Goal: Task Accomplishment & Management: Complete application form

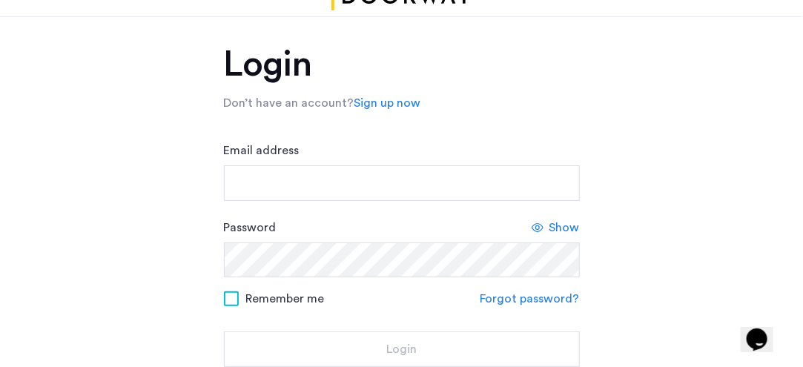
scroll to position [48, 0]
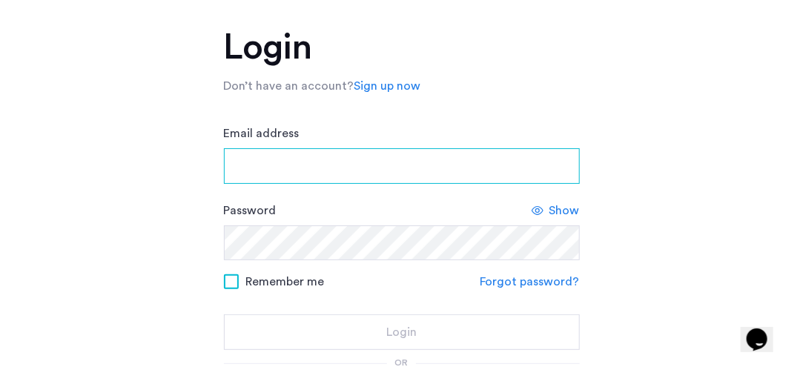
click at [251, 162] on input "Email address" at bounding box center [402, 166] width 356 height 36
type input "**********"
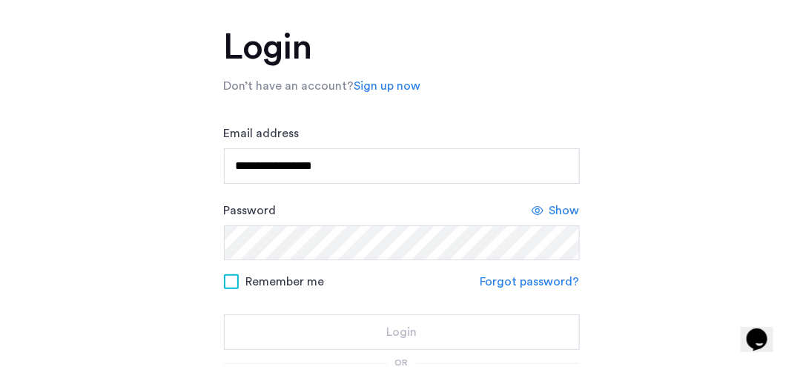
click at [518, 284] on form "**********" at bounding box center [402, 237] width 356 height 225
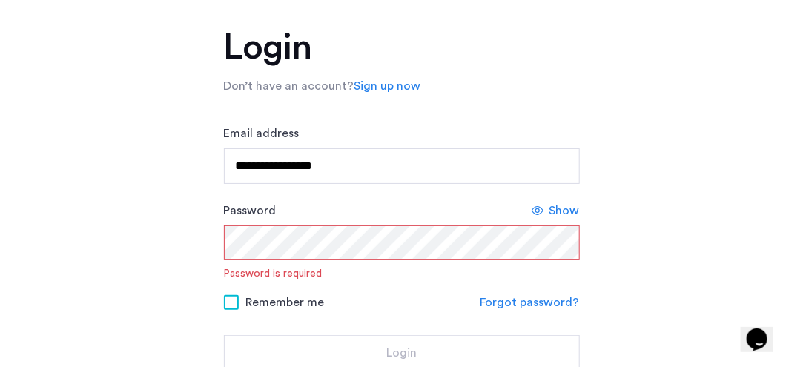
click at [507, 300] on link "Forgot password?" at bounding box center [529, 303] width 99 height 18
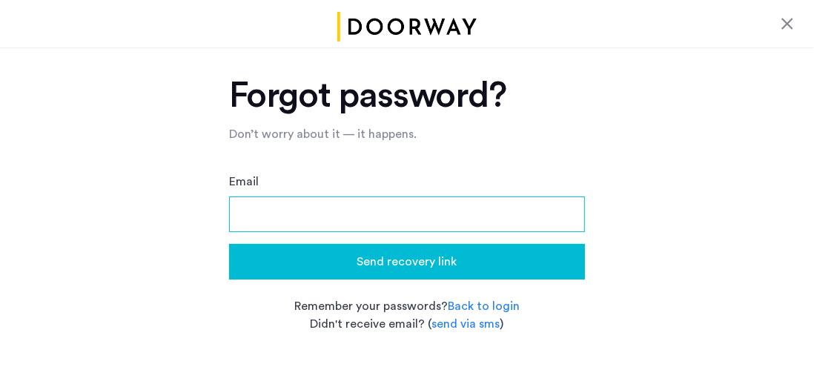
click at [269, 208] on input "Email" at bounding box center [407, 214] width 356 height 36
type input "**********"
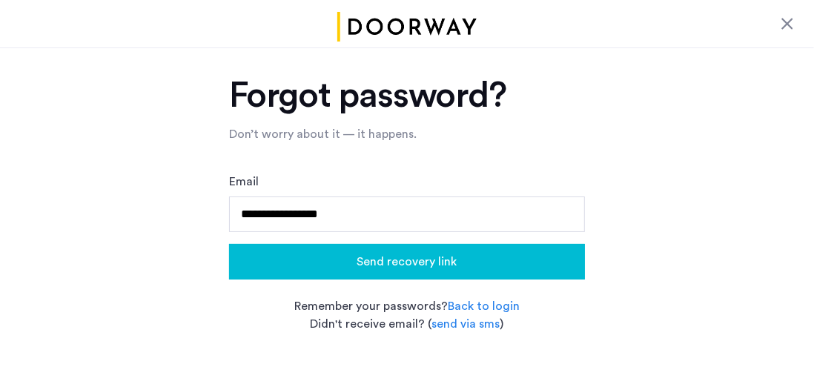
click at [368, 273] on button "Send recovery link" at bounding box center [407, 262] width 356 height 36
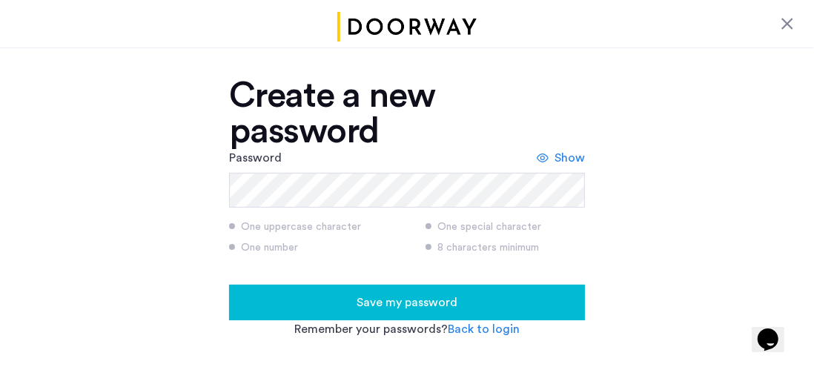
click at [362, 285] on button "Save my password" at bounding box center [407, 303] width 356 height 36
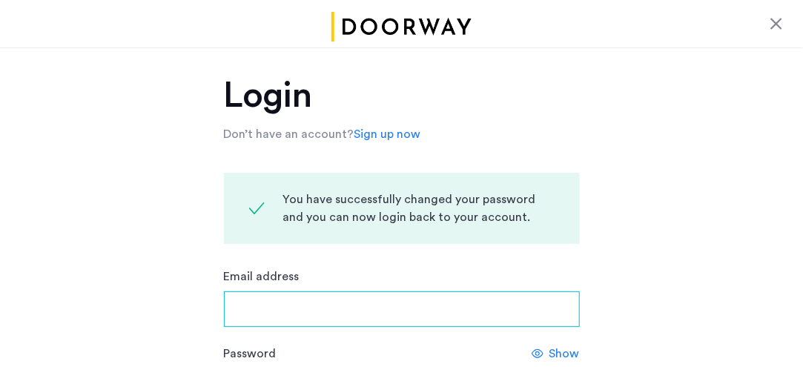
type input "**********"
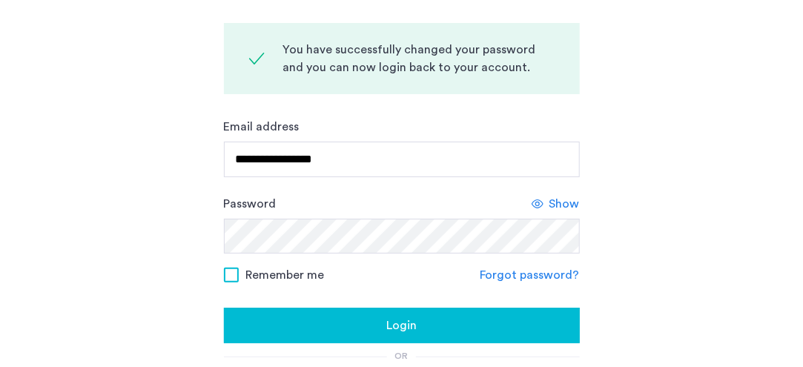
scroll to position [154, 0]
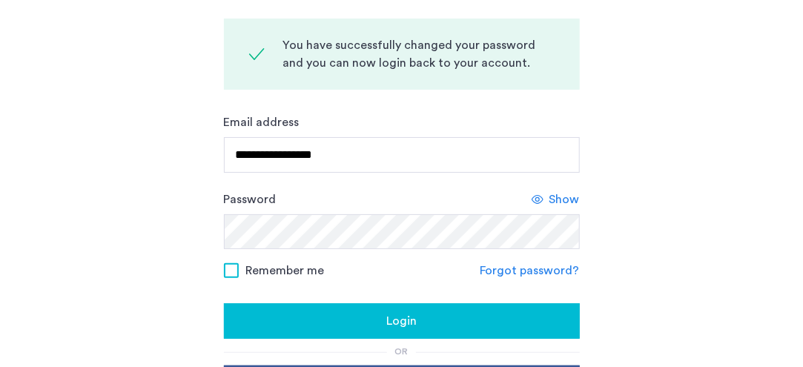
click at [312, 305] on button "Login" at bounding box center [402, 321] width 356 height 36
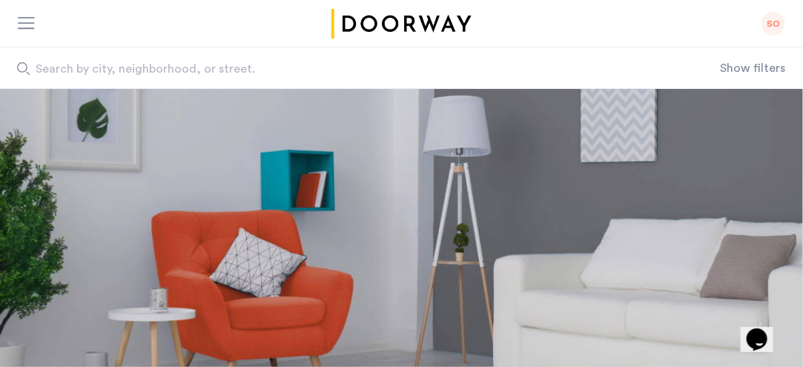
click at [19, 29] on div at bounding box center [27, 24] width 19 height 15
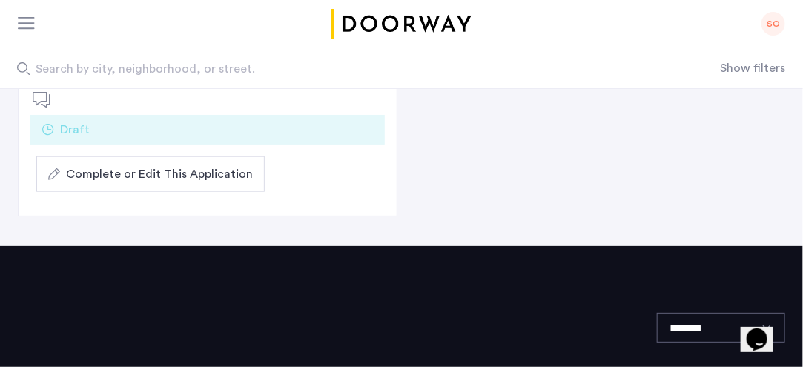
scroll to position [392, 0]
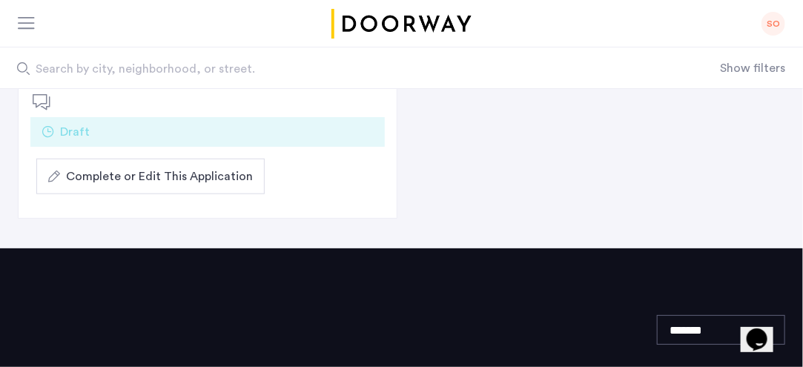
click at [171, 178] on span "Complete or Edit This Application" at bounding box center [159, 177] width 187 height 18
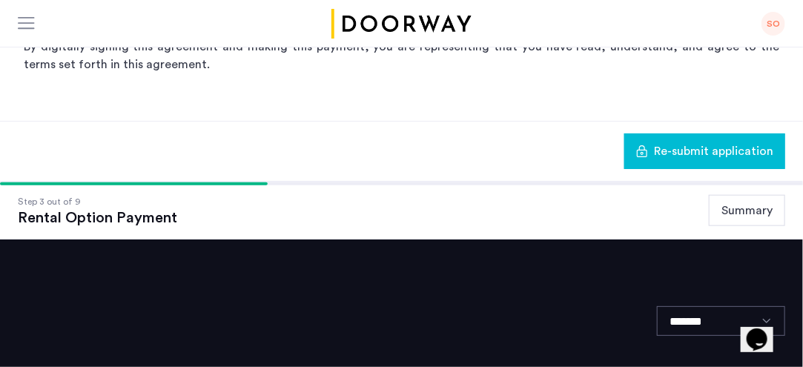
scroll to position [471, 0]
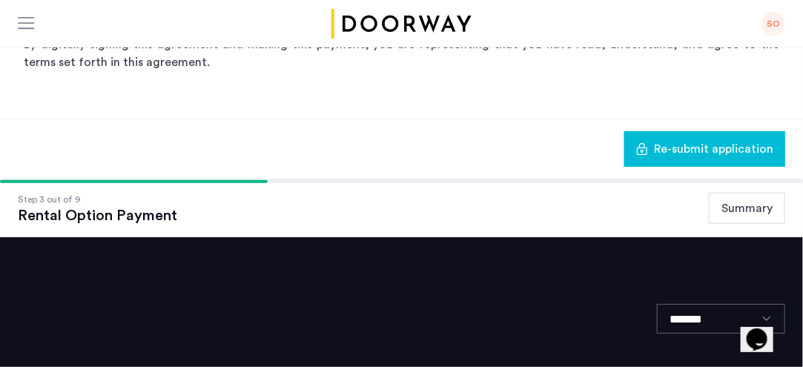
click at [748, 208] on button "Summary" at bounding box center [747, 208] width 76 height 31
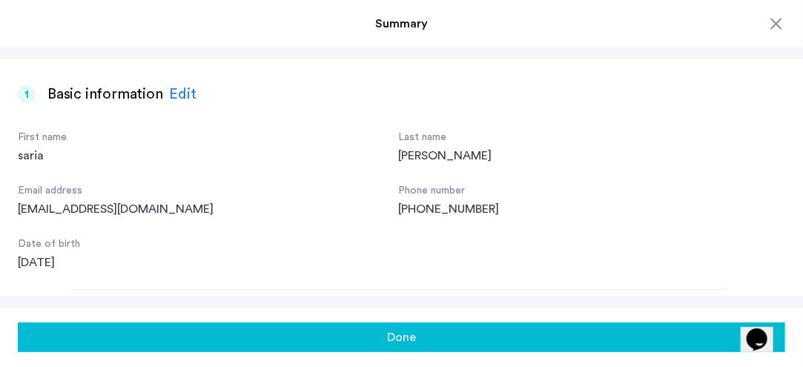
scroll to position [0, 0]
click at [528, 343] on button "Done" at bounding box center [401, 338] width 767 height 30
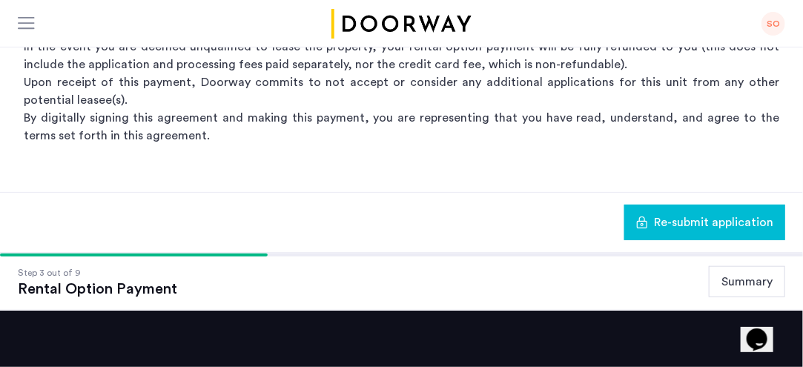
scroll to position [398, 0]
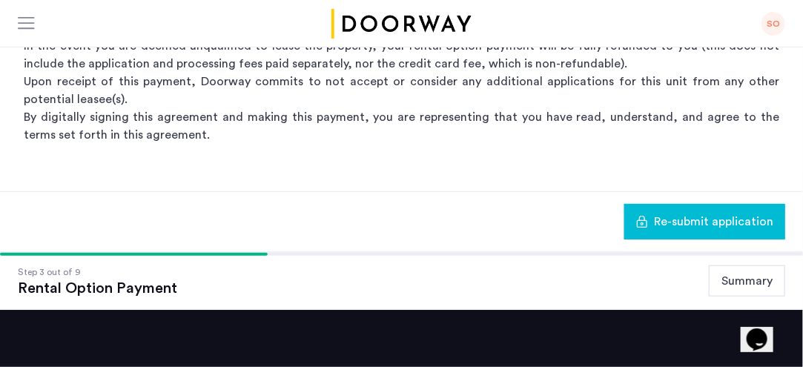
click at [739, 287] on button "Summary" at bounding box center [747, 280] width 76 height 31
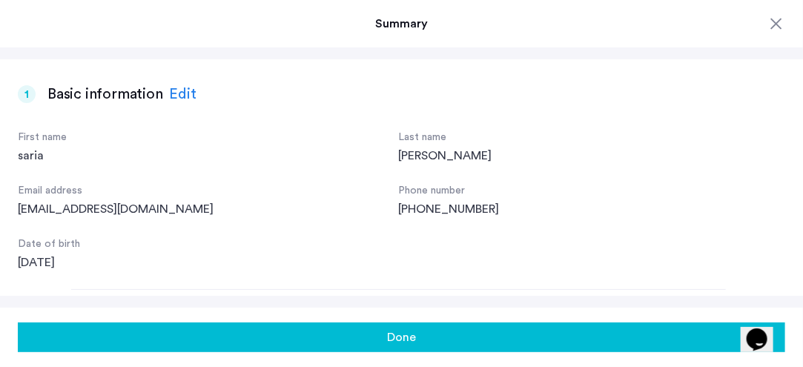
click at [627, 333] on button "Done" at bounding box center [401, 338] width 767 height 30
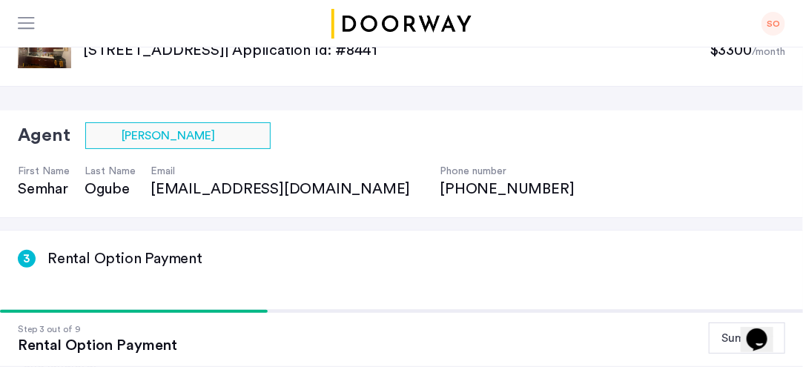
scroll to position [0, 0]
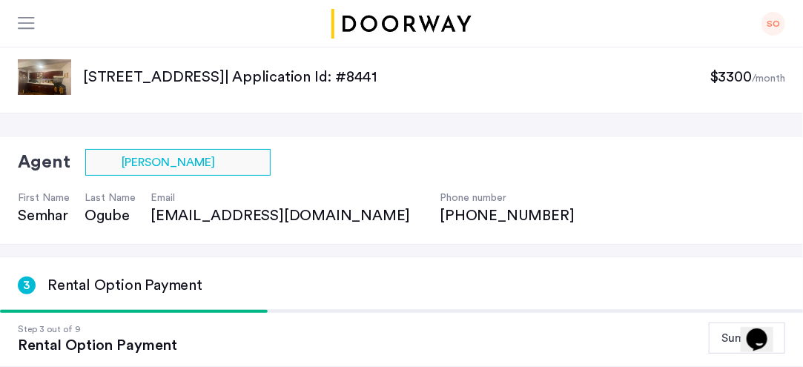
click at [27, 285] on div "3" at bounding box center [27, 286] width 18 height 18
click at [28, 24] on div at bounding box center [27, 24] width 19 height 15
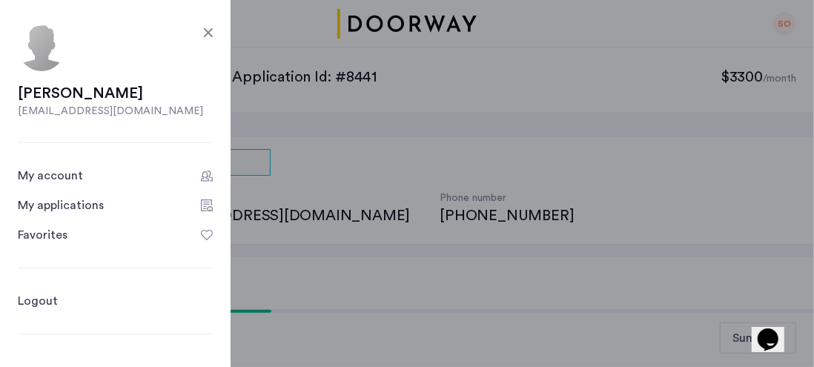
click at [51, 211] on div "My applications" at bounding box center [61, 205] width 86 height 18
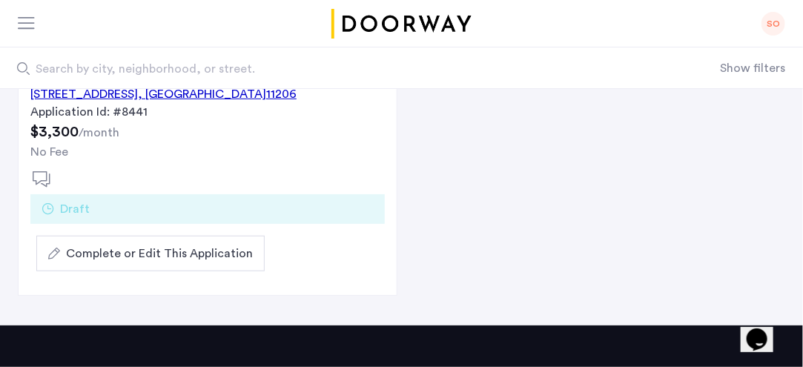
scroll to position [293, 0]
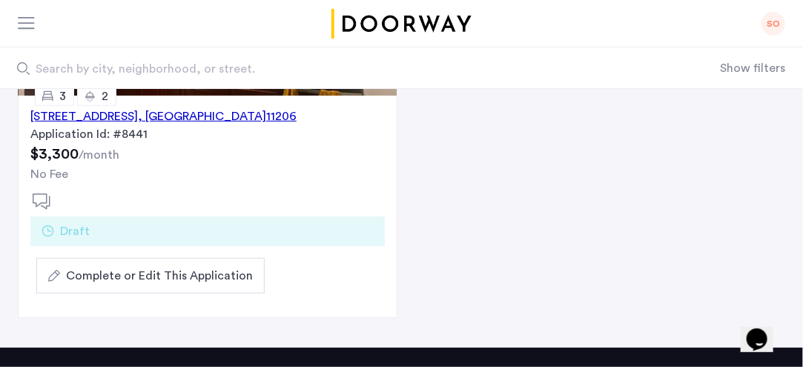
click at [72, 231] on span "Draft" at bounding box center [75, 231] width 30 height 18
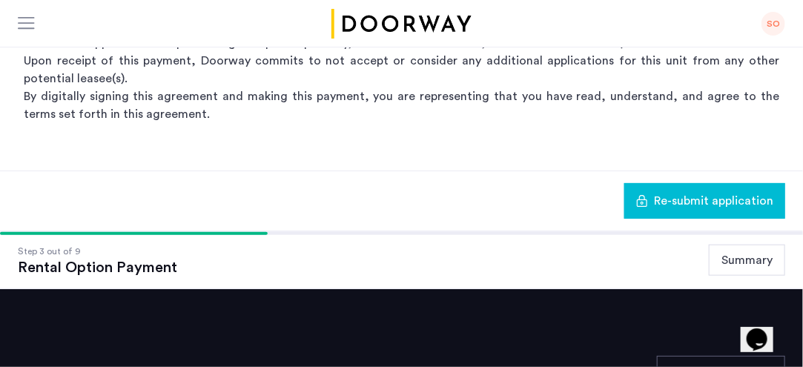
scroll to position [420, 0]
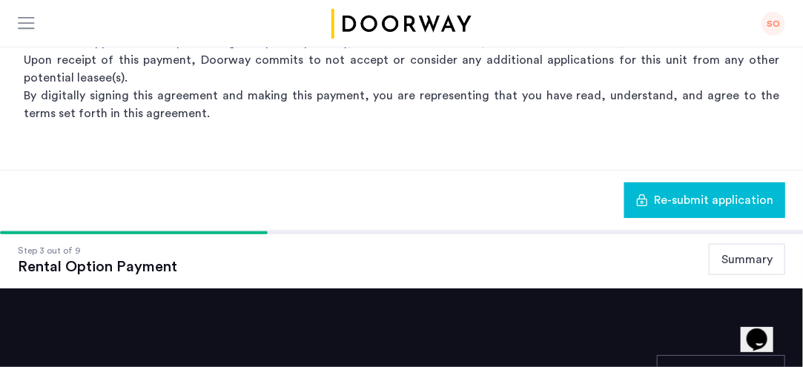
click at [740, 263] on button "Summary" at bounding box center [747, 259] width 76 height 31
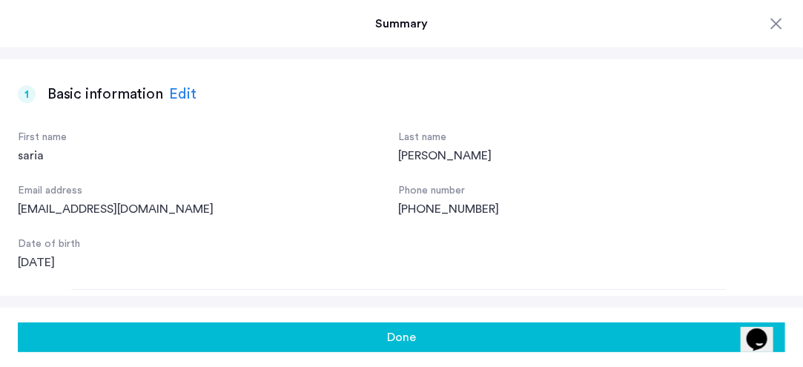
scroll to position [295, 0]
click at [777, 19] on div at bounding box center [776, 24] width 18 height 18
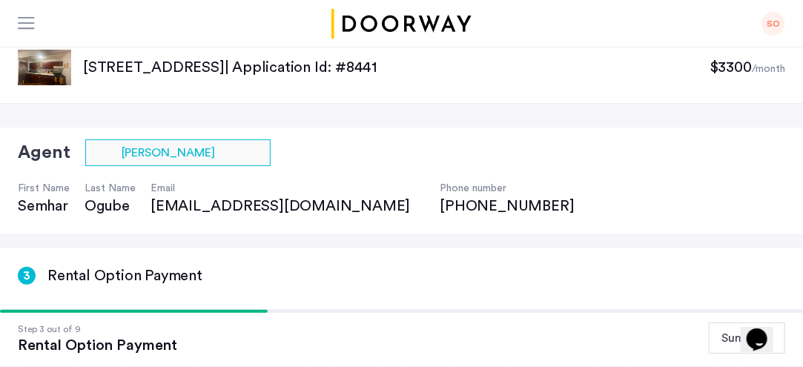
scroll to position [0, 0]
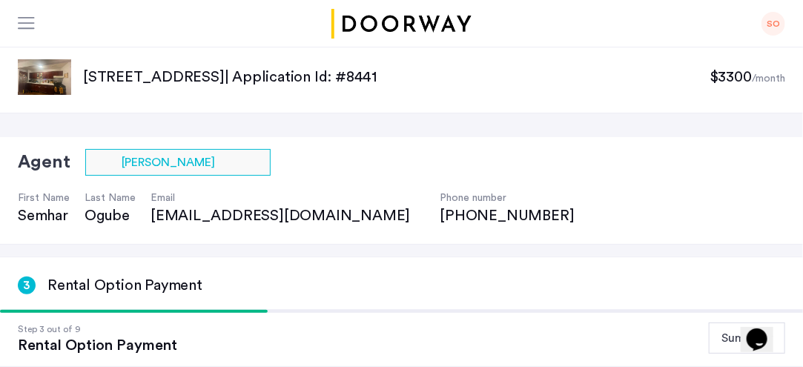
click at [770, 24] on div "SO" at bounding box center [773, 24] width 24 height 24
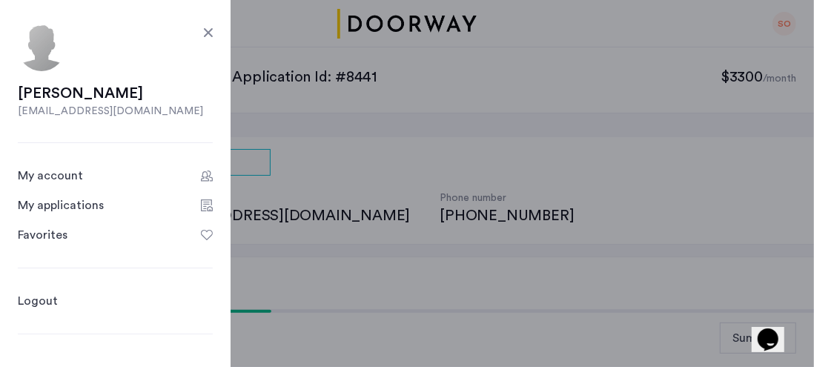
click at [59, 177] on div "My account" at bounding box center [50, 176] width 65 height 18
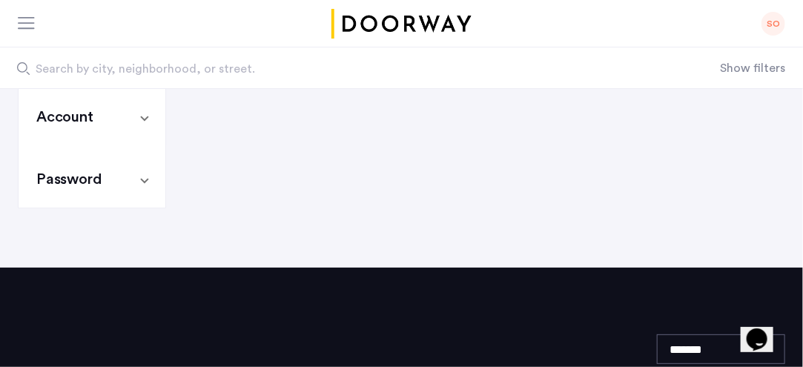
scroll to position [146, 0]
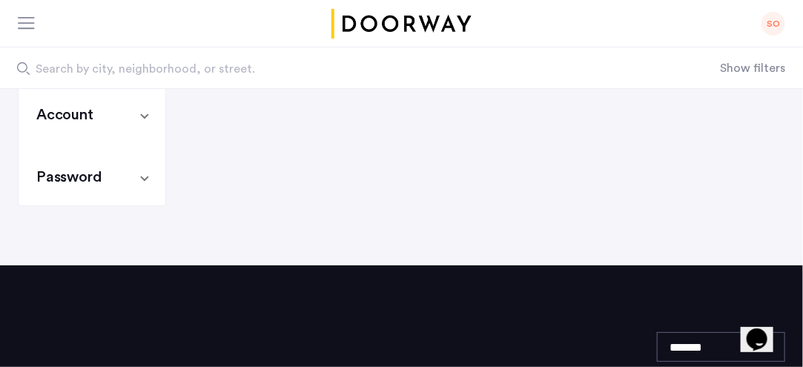
click at [146, 114] on span at bounding box center [145, 116] width 6 height 16
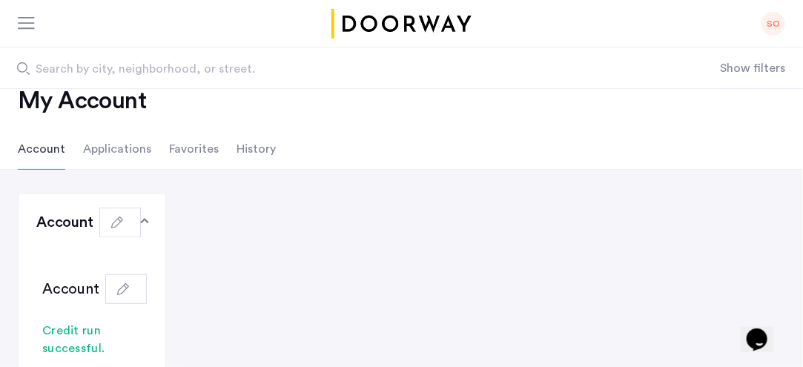
scroll to position [32, 0]
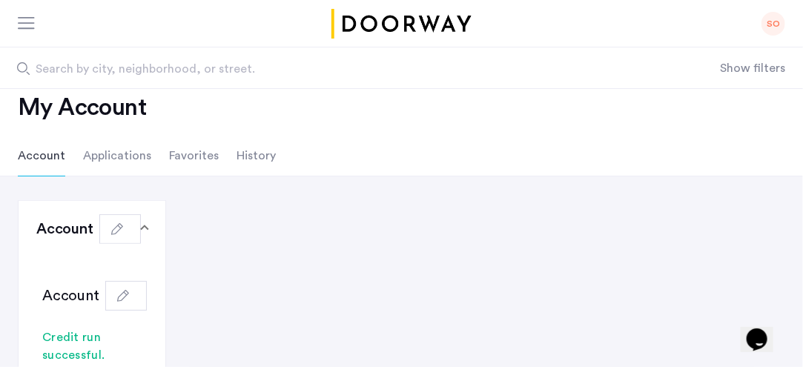
click at [255, 159] on li "History" at bounding box center [256, 156] width 39 height 42
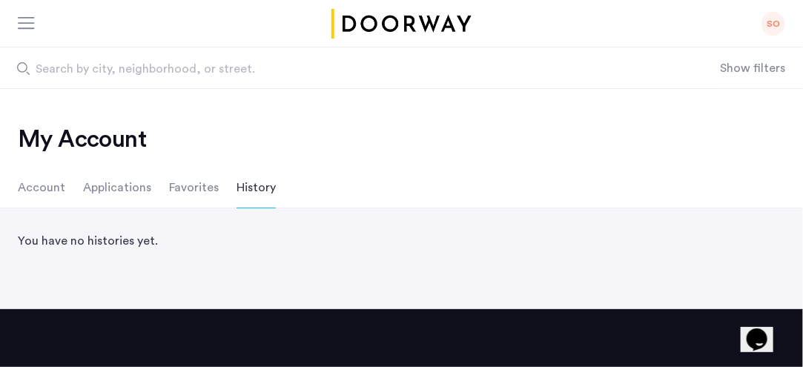
click at [116, 186] on li "Applications" at bounding box center [117, 188] width 68 height 42
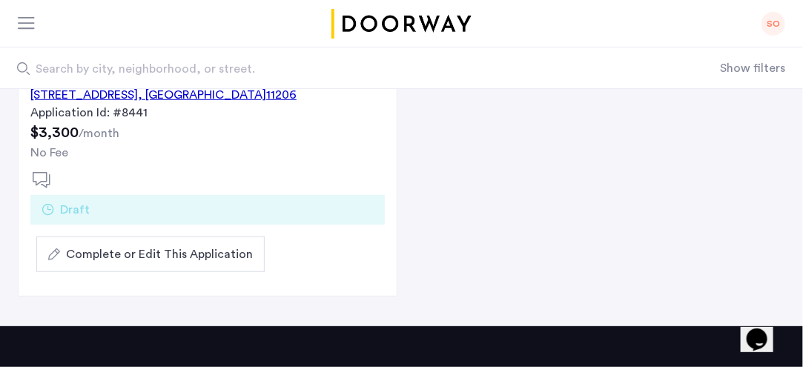
scroll to position [311, 0]
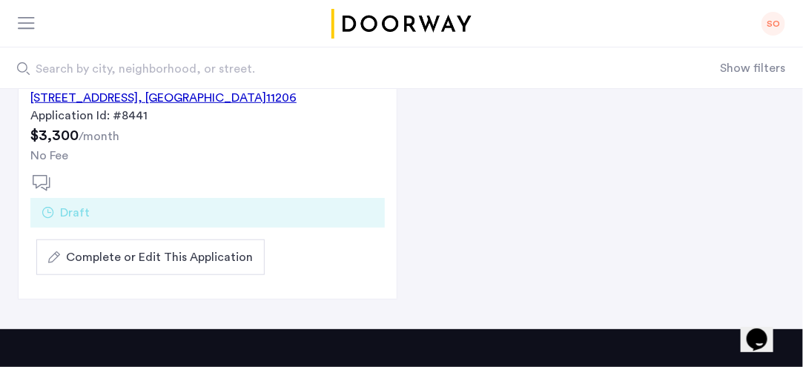
click at [143, 257] on span "Complete or Edit This Application" at bounding box center [159, 257] width 187 height 18
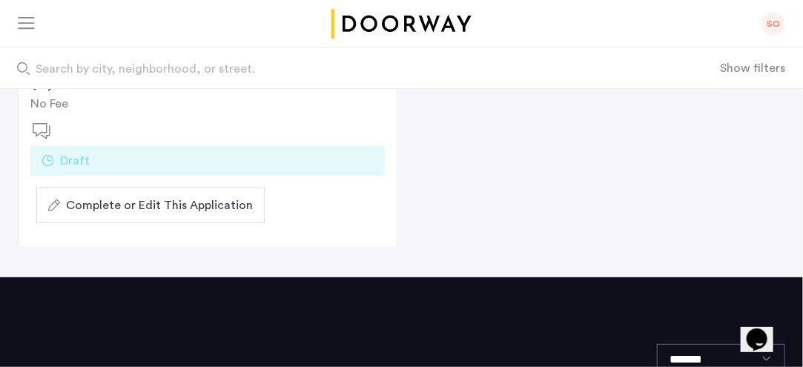
scroll to position [368, 0]
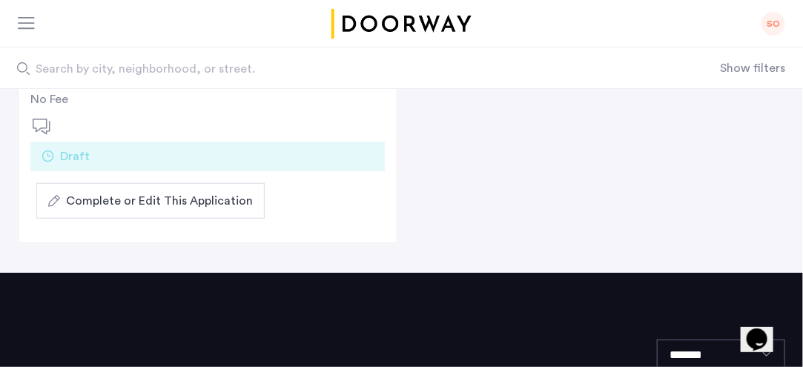
click at [162, 199] on span "Complete or Edit This Application" at bounding box center [159, 201] width 187 height 18
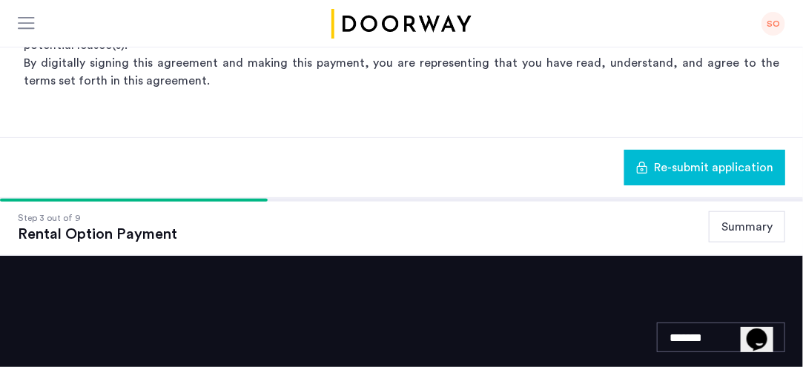
scroll to position [456, 0]
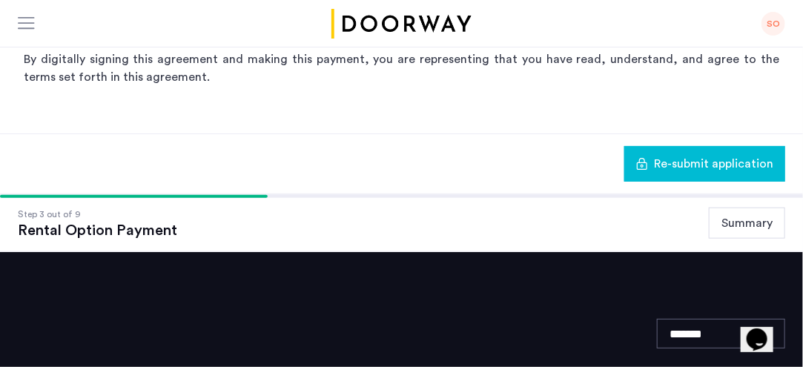
click at [762, 223] on button "Summary" at bounding box center [747, 223] width 76 height 31
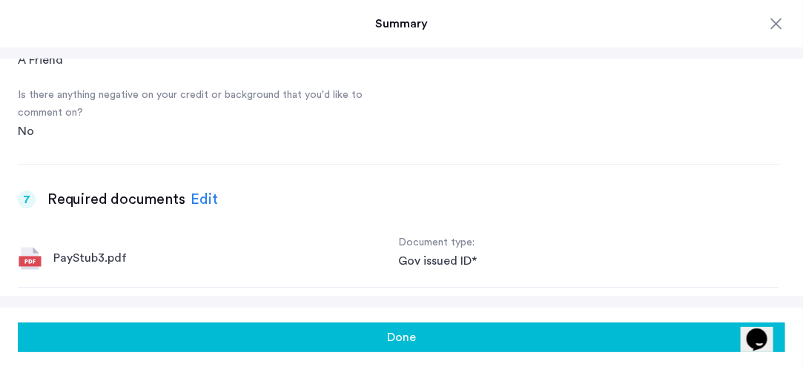
scroll to position [1771, 0]
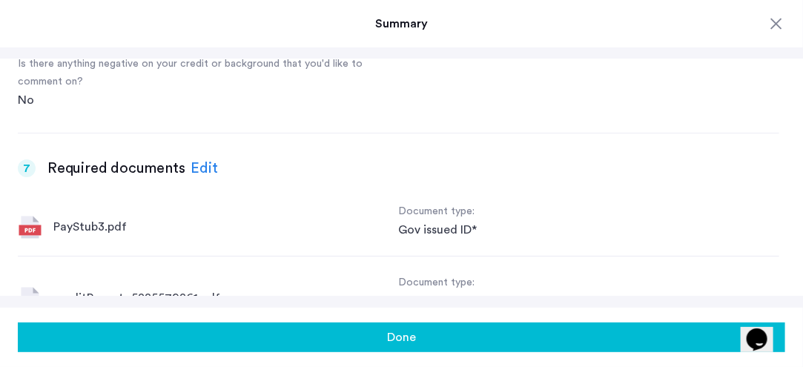
click at [199, 171] on div "Edit" at bounding box center [204, 168] width 27 height 22
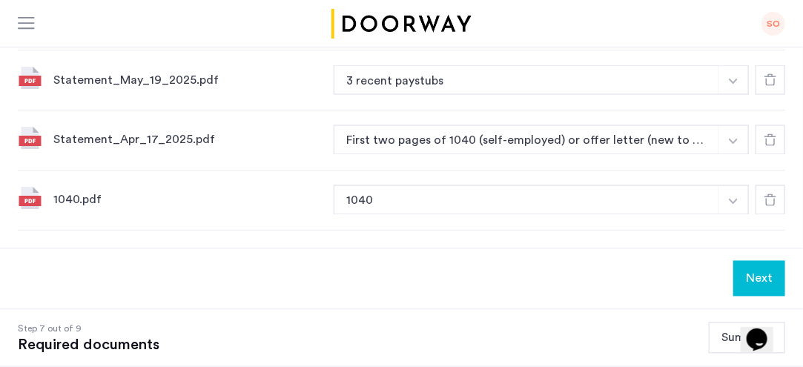
scroll to position [849, 0]
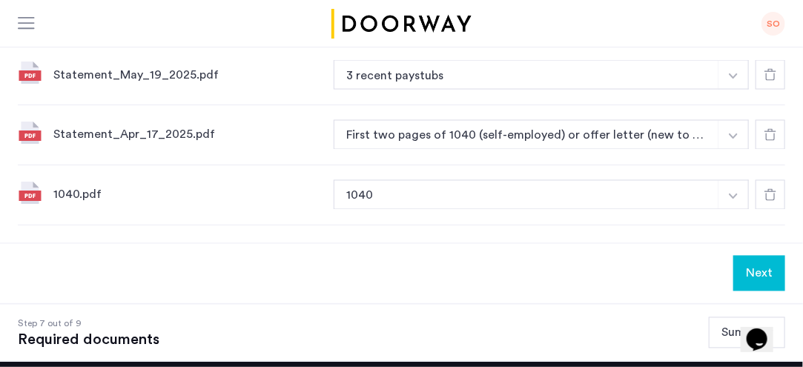
click at [710, 120] on button "First two pages of 1040 (self-employed) or offer letter (new to the job)" at bounding box center [527, 135] width 386 height 30
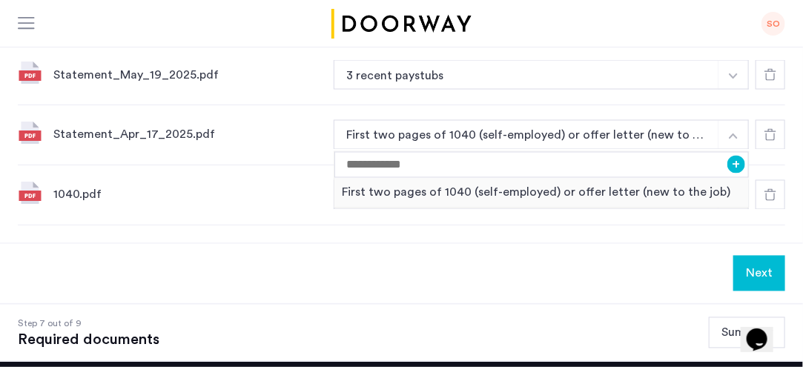
click at [445, 179] on div "First two pages of 1040 (self-employed) or offer letter (new to the job)" at bounding box center [541, 193] width 414 height 30
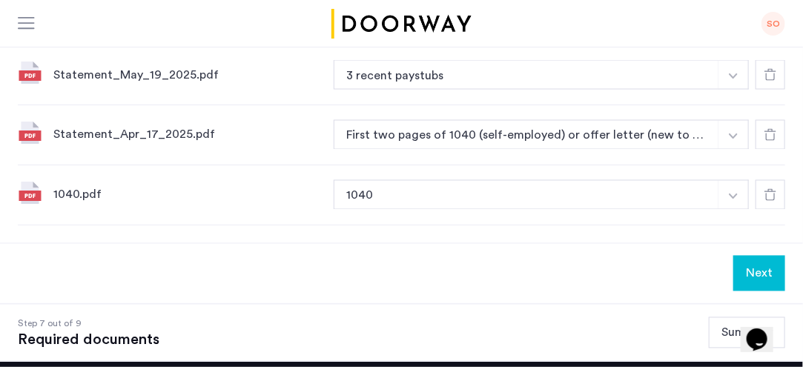
click at [450, 180] on button "1040" at bounding box center [527, 195] width 386 height 30
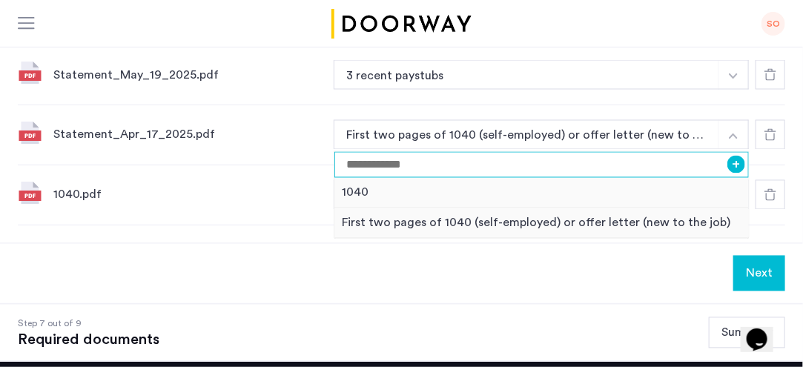
click at [408, 163] on input at bounding box center [541, 165] width 414 height 26
type input "*"
type input "**********"
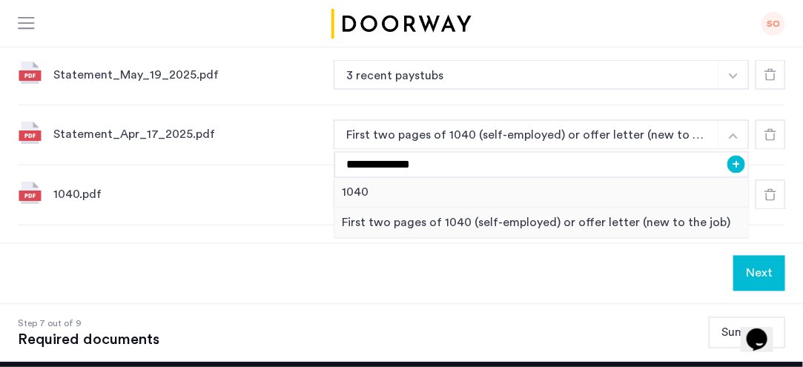
click at [736, 160] on button "+" at bounding box center [736, 165] width 18 height 18
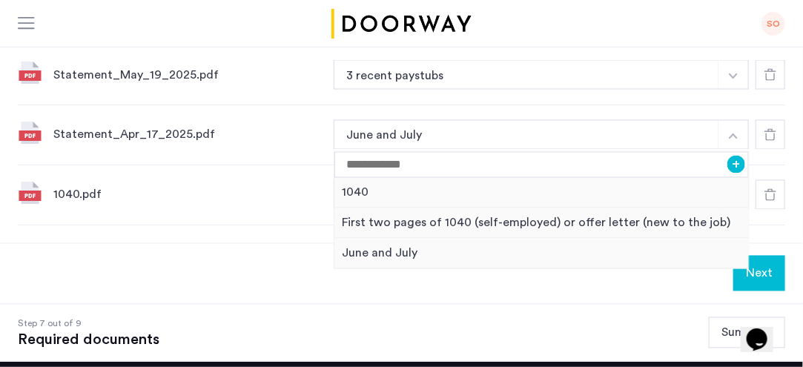
click at [769, 139] on div at bounding box center [771, 135] width 30 height 30
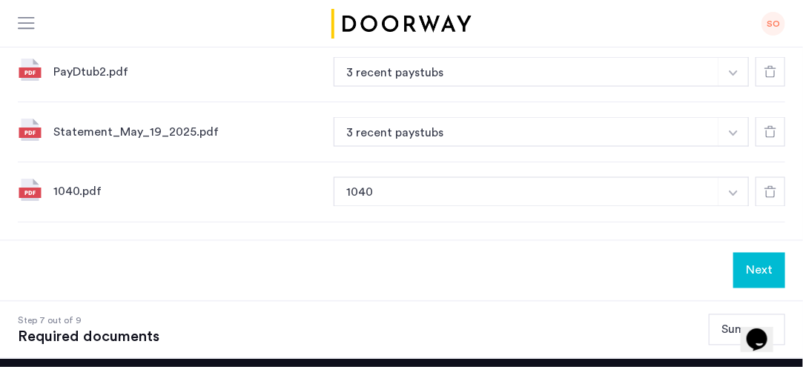
scroll to position [791, 0]
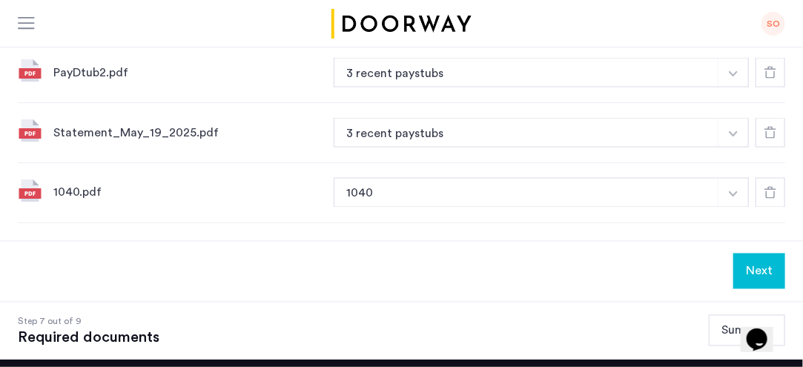
click at [764, 128] on icon at bounding box center [770, 133] width 12 height 12
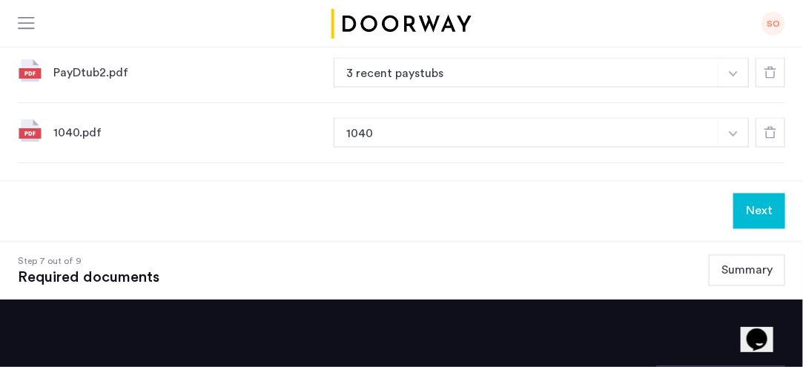
click at [741, 194] on button "Next" at bounding box center [759, 212] width 52 height 36
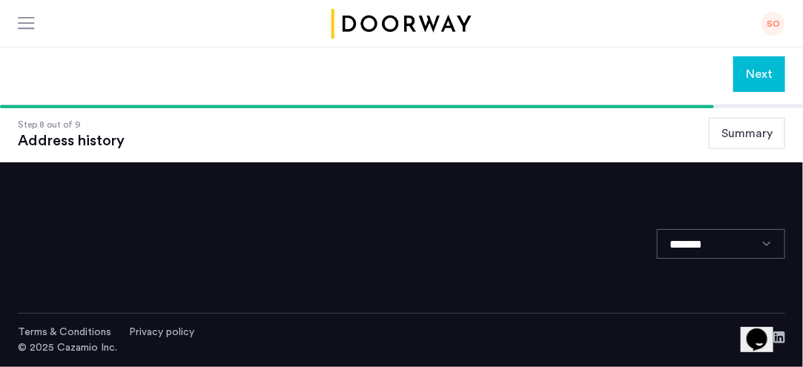
scroll to position [0, 0]
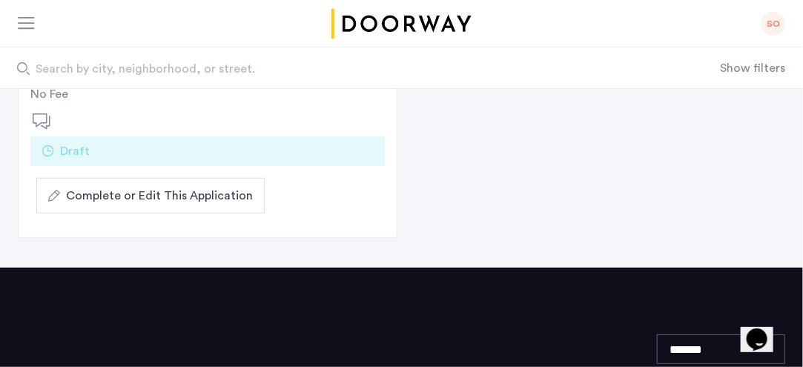
scroll to position [368, 0]
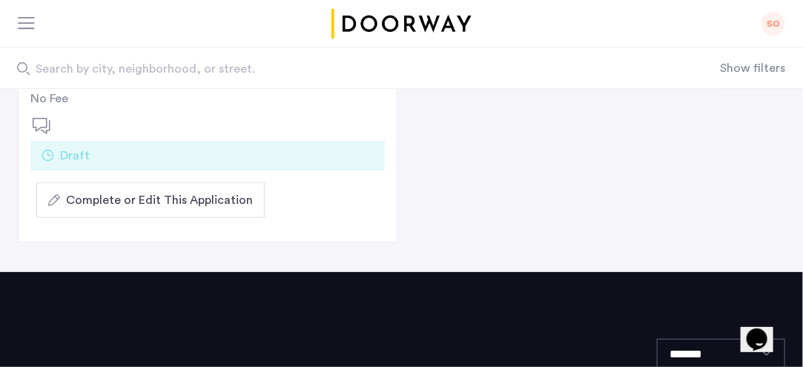
click at [213, 199] on span "Complete or Edit This Application" at bounding box center [159, 200] width 187 height 18
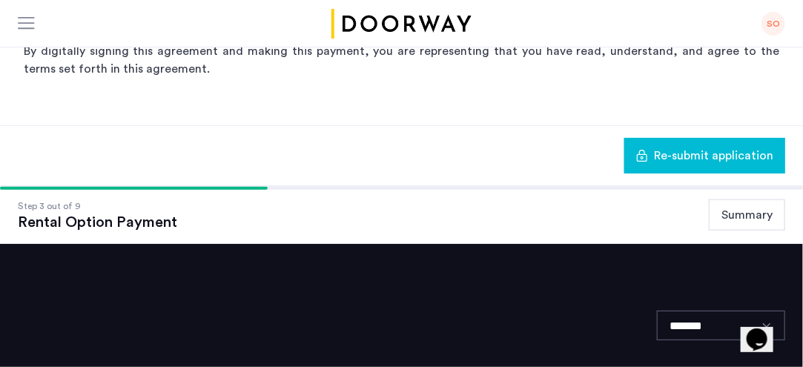
scroll to position [466, 0]
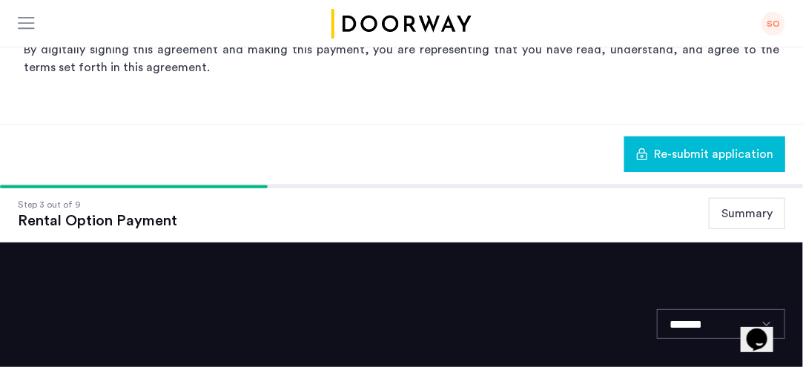
click at [755, 212] on button "Summary" at bounding box center [747, 213] width 76 height 31
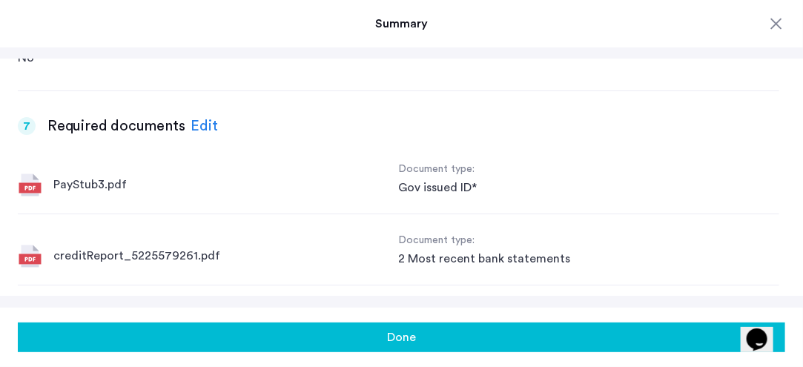
scroll to position [1815, 0]
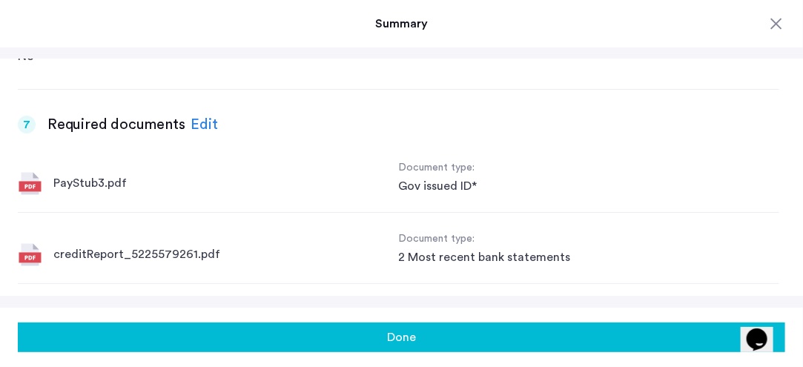
click at [214, 120] on div "Edit" at bounding box center [204, 124] width 27 height 22
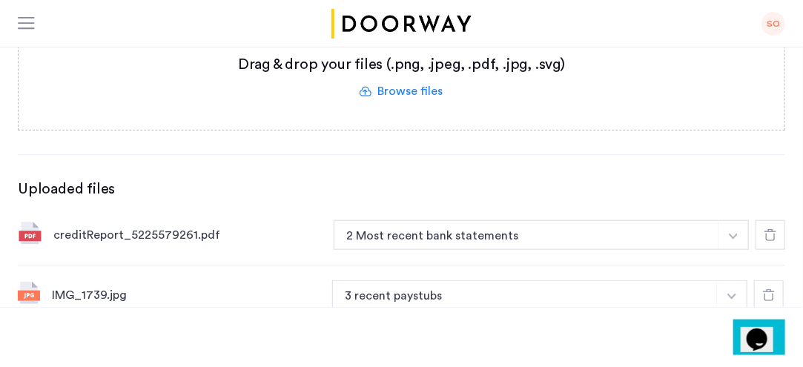
scroll to position [372, 0]
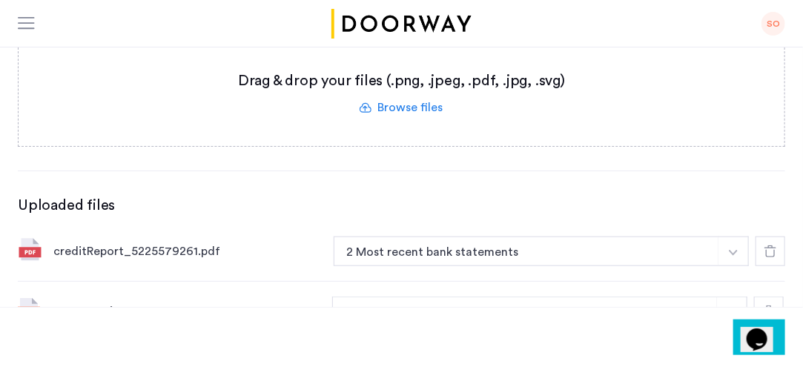
click at [688, 145] on label at bounding box center [402, 93] width 766 height 105
click at [0, 0] on input "file" at bounding box center [0, 0] width 0 height 0
click at [409, 114] on label at bounding box center [402, 93] width 766 height 105
click at [0, 0] on input "file" at bounding box center [0, 0] width 0 height 0
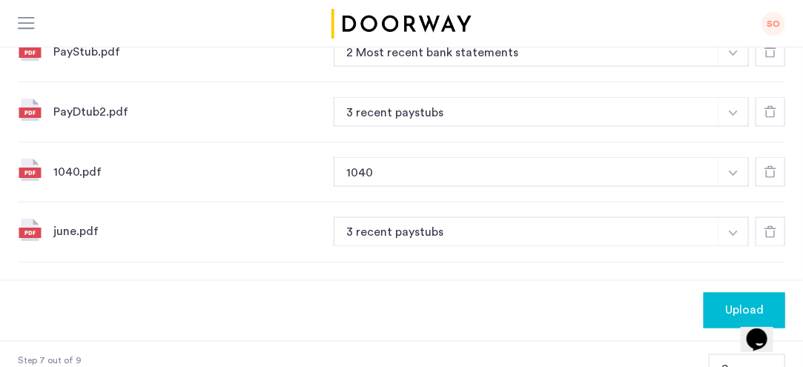
scroll to position [739, 0]
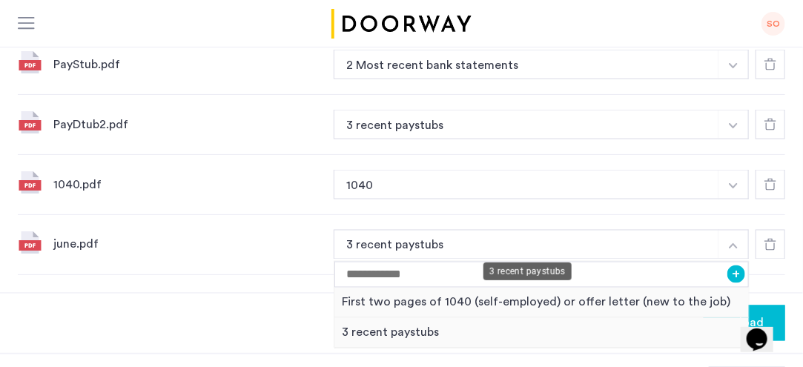
drag, startPoint x: 446, startPoint y: 240, endPoint x: 429, endPoint y: 237, distance: 17.3
click at [429, 237] on button "3 recent paystubs" at bounding box center [527, 245] width 386 height 30
click at [371, 288] on div "First two pages of 1040 (self-employed) or offer letter (new to the job)" at bounding box center [541, 303] width 414 height 30
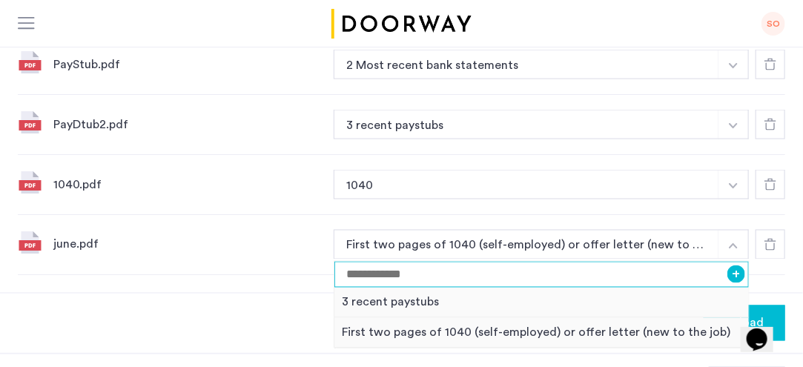
click at [368, 271] on input at bounding box center [541, 275] width 414 height 26
type input "**********"
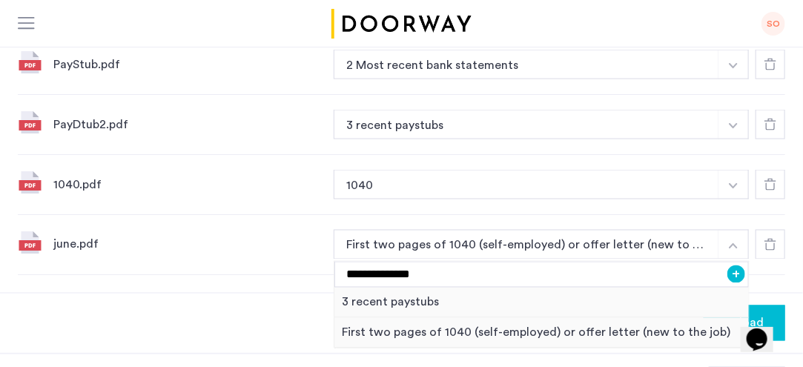
click at [286, 321] on div "Upload" at bounding box center [401, 323] width 803 height 60
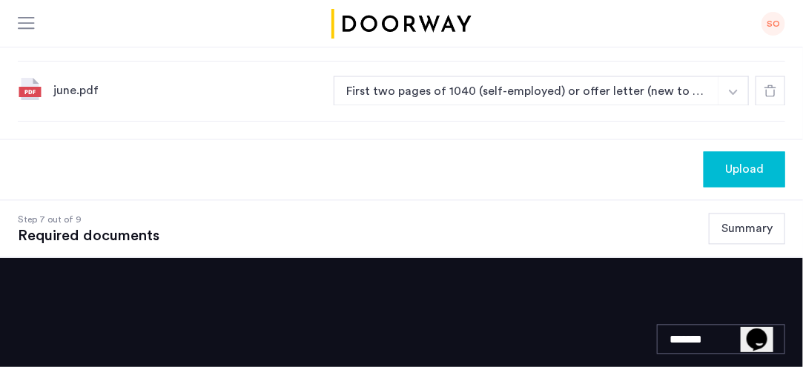
scroll to position [896, 0]
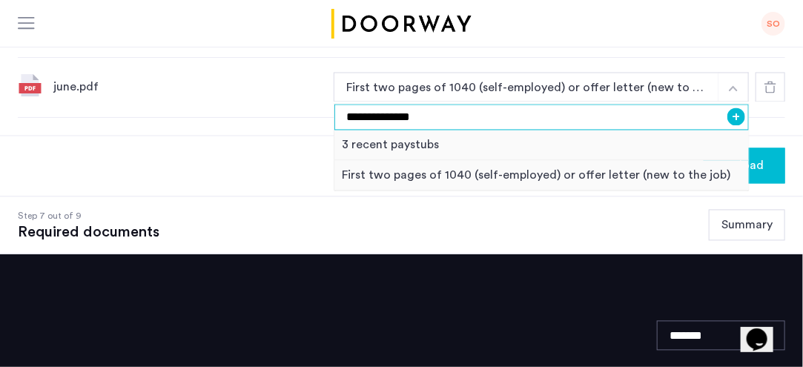
click at [457, 116] on input "**********" at bounding box center [541, 118] width 414 height 26
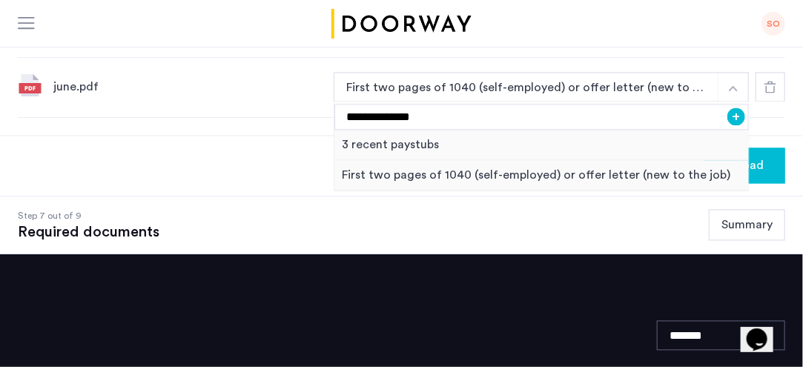
click at [739, 111] on button "+" at bounding box center [736, 117] width 18 height 18
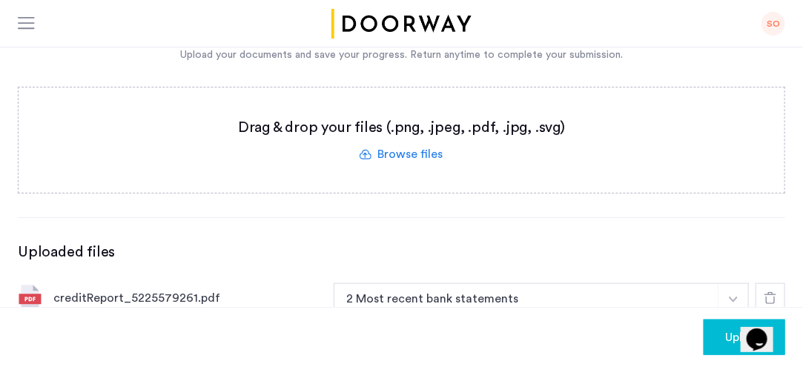
scroll to position [326, 0]
click at [404, 158] on label at bounding box center [402, 139] width 766 height 105
click at [0, 0] on input "file" at bounding box center [0, 0] width 0 height 0
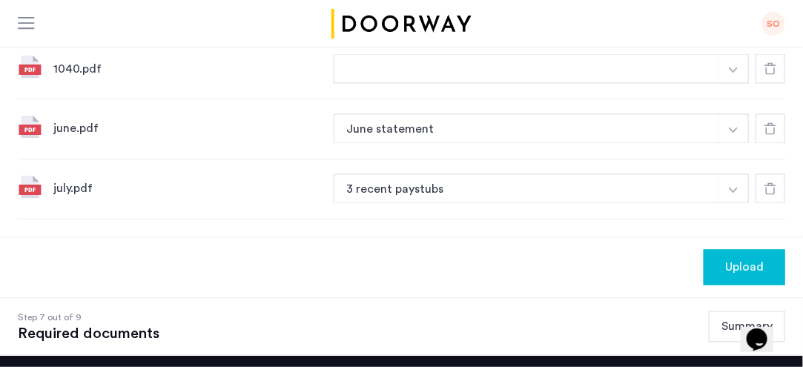
scroll to position [856, 0]
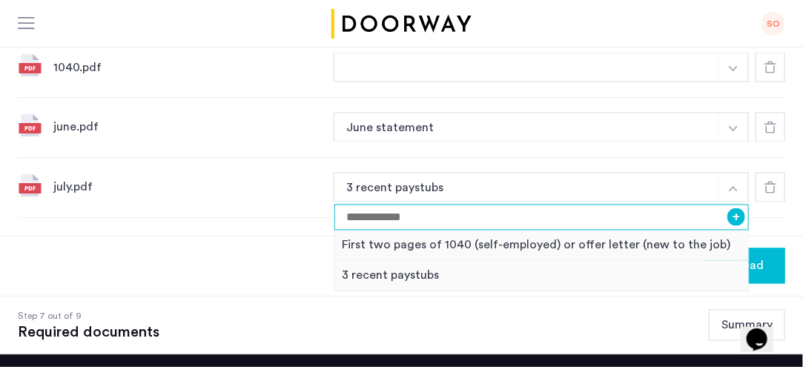
click at [477, 220] on input at bounding box center [541, 218] width 414 height 26
type input "**********"
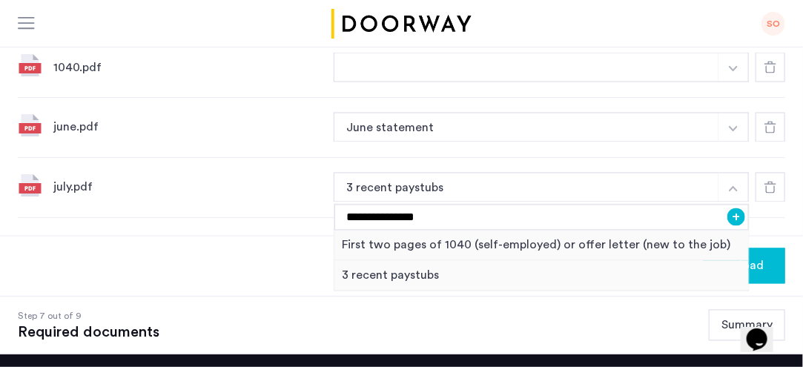
click at [202, 263] on div "Upload" at bounding box center [401, 266] width 803 height 60
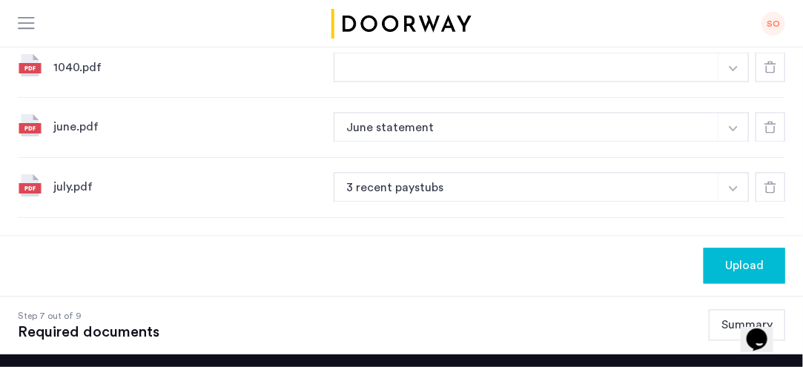
click at [750, 259] on span "Upload" at bounding box center [744, 266] width 39 height 18
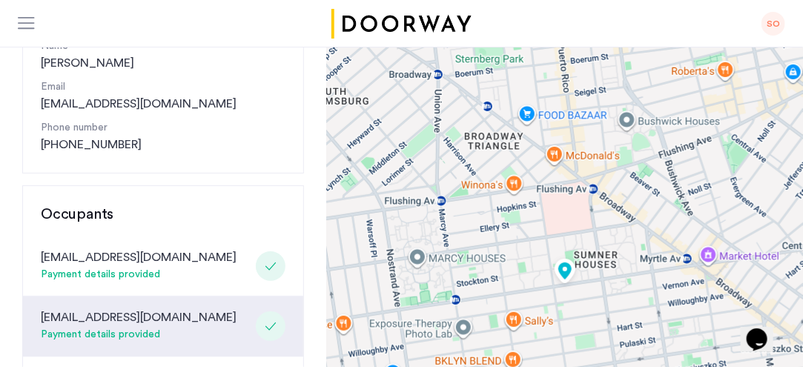
scroll to position [196, 0]
